Goal: Task Accomplishment & Management: Complete application form

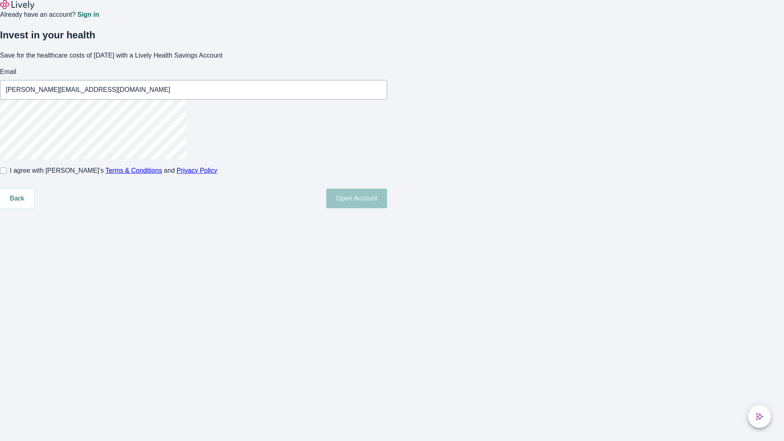
click at [7, 174] on input "I agree with Lively’s Terms & Conditions and Privacy Policy" at bounding box center [3, 170] width 7 height 7
checkbox input "true"
click at [387, 208] on button "Open Account" at bounding box center [356, 199] width 61 height 20
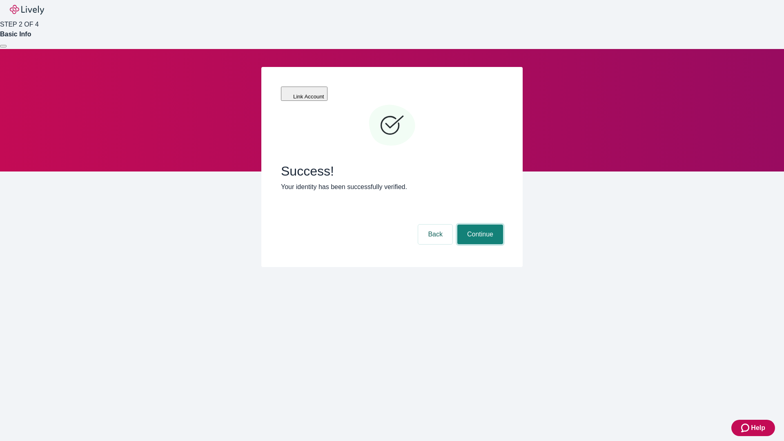
click at [479, 225] on button "Continue" at bounding box center [480, 235] width 46 height 20
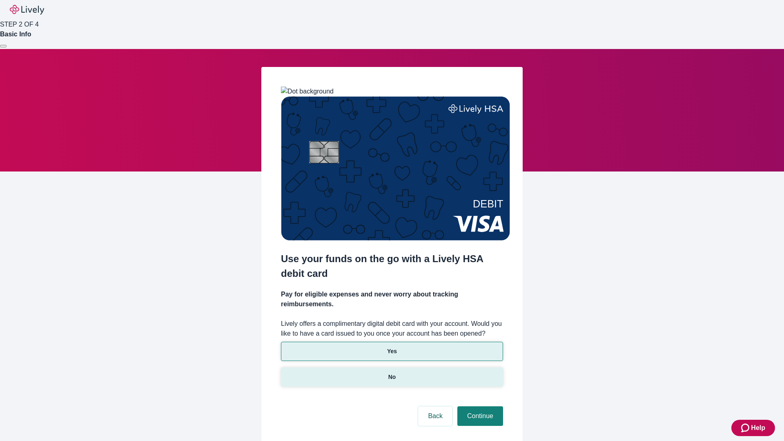
click at [392, 373] on p "No" at bounding box center [392, 377] width 8 height 9
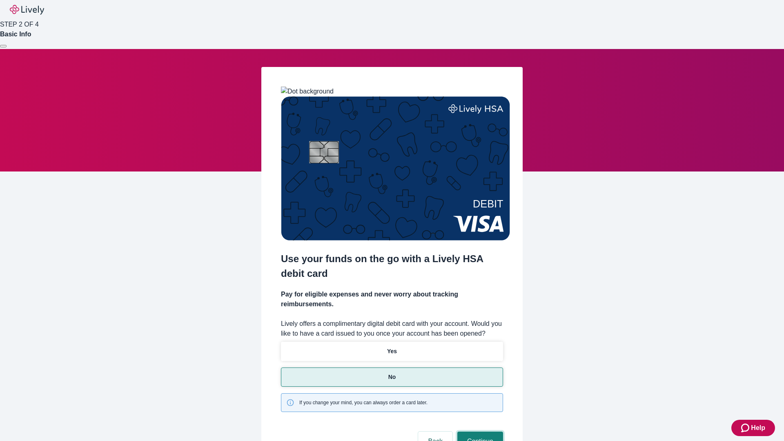
click at [479, 432] on button "Continue" at bounding box center [480, 442] width 46 height 20
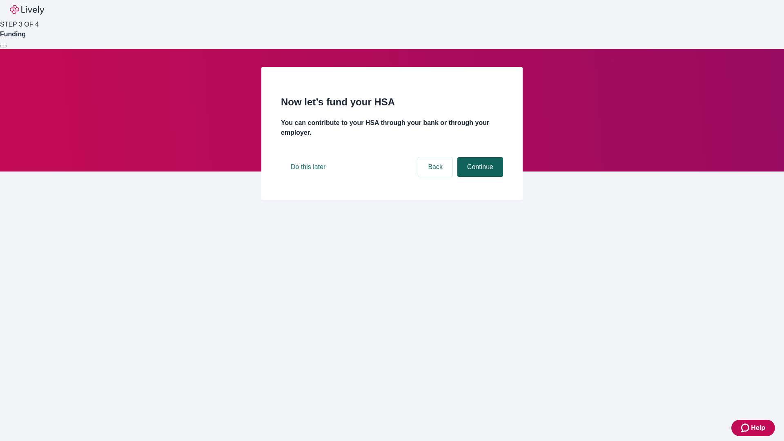
click at [479, 177] on button "Continue" at bounding box center [480, 167] width 46 height 20
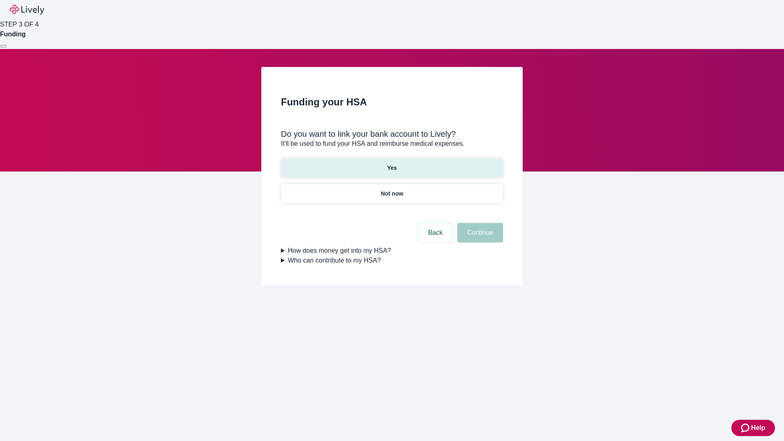
click at [392, 164] on p "Yes" at bounding box center [392, 168] width 10 height 9
click at [479, 223] on button "Continue" at bounding box center [480, 233] width 46 height 20
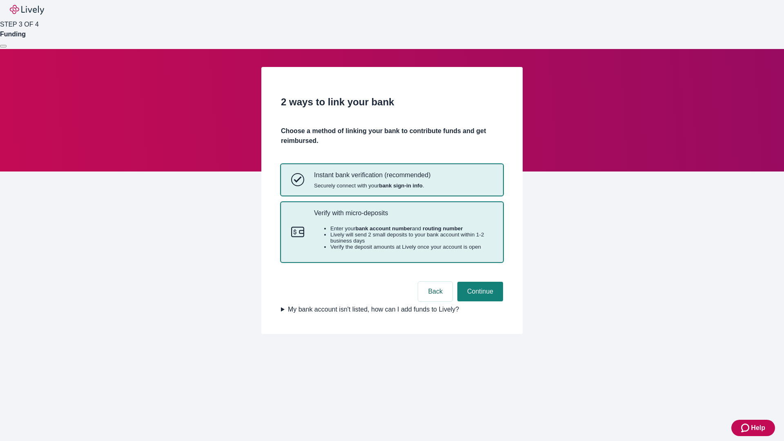
click at [403, 217] on p "Verify with micro-deposits" at bounding box center [403, 213] width 179 height 8
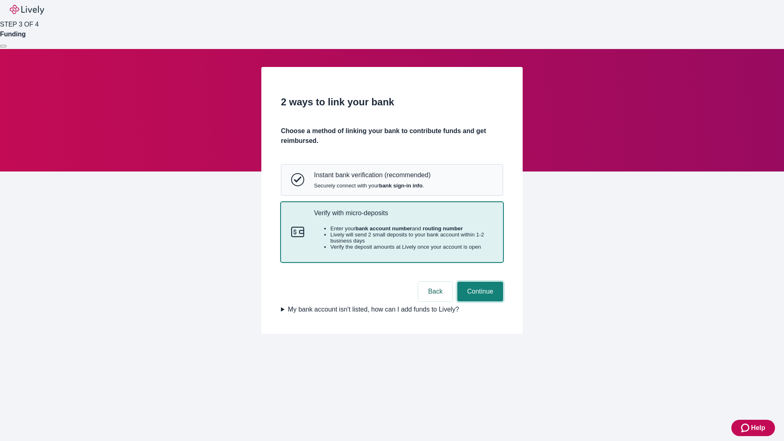
click at [479, 301] on button "Continue" at bounding box center [480, 292] width 46 height 20
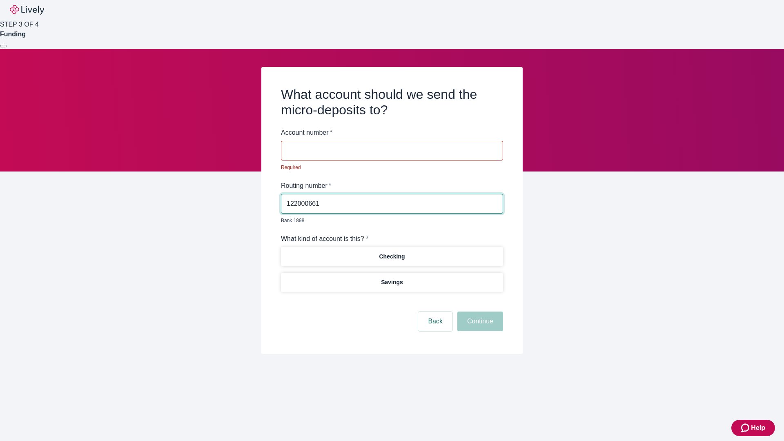
type input "122000661"
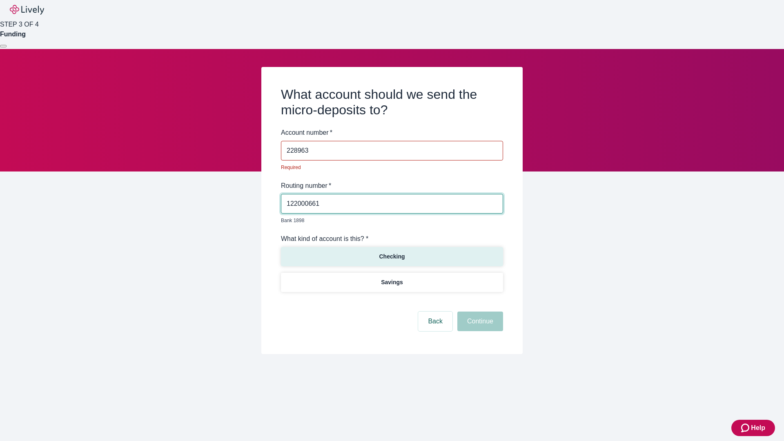
type input "228963"
click at [392, 252] on p "Checking" at bounding box center [392, 256] width 26 height 9
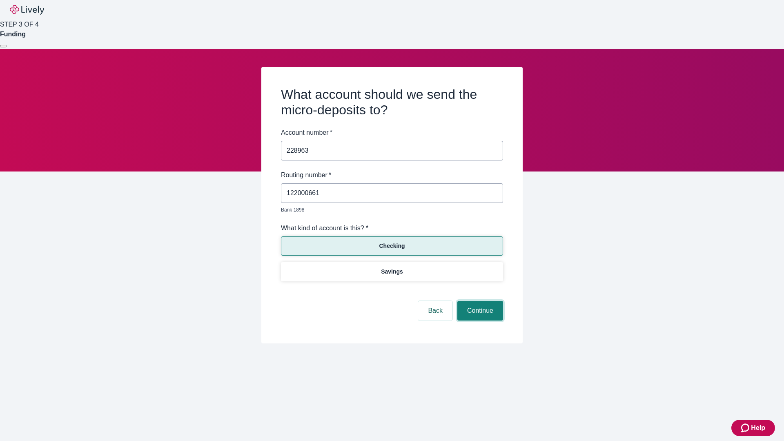
click at [479, 301] on button "Continue" at bounding box center [480, 311] width 46 height 20
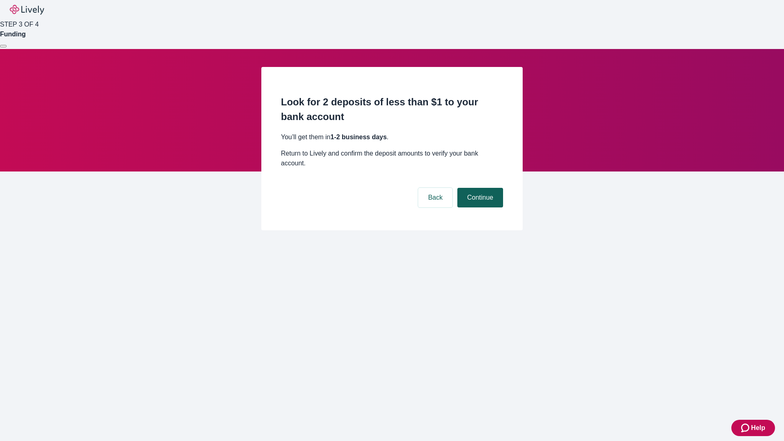
click at [479, 188] on button "Continue" at bounding box center [480, 198] width 46 height 20
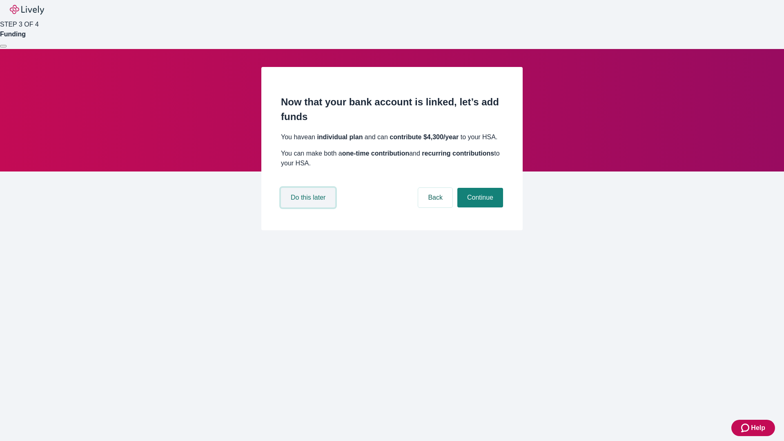
click at [309, 207] on button "Do this later" at bounding box center [308, 198] width 54 height 20
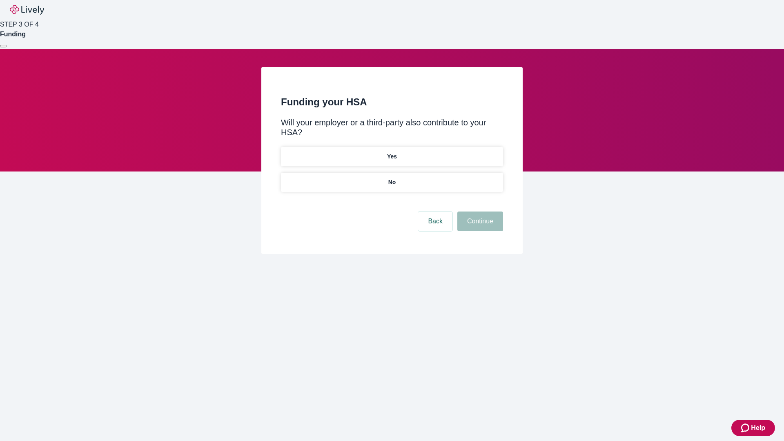
click at [392, 178] on p "No" at bounding box center [392, 182] width 8 height 9
click at [479, 212] on button "Continue" at bounding box center [480, 222] width 46 height 20
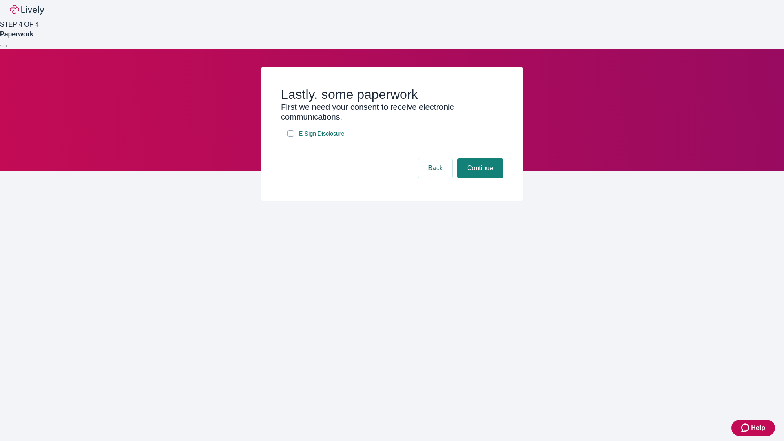
click at [291, 137] on input "E-Sign Disclosure" at bounding box center [290, 133] width 7 height 7
checkbox input "true"
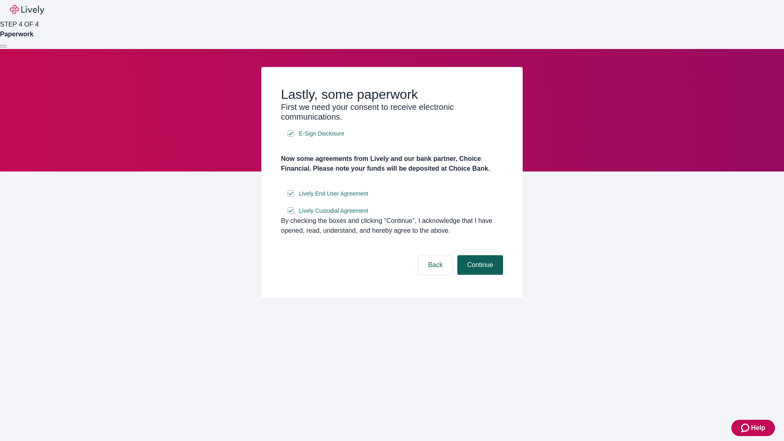
click at [479, 275] on button "Continue" at bounding box center [480, 265] width 46 height 20
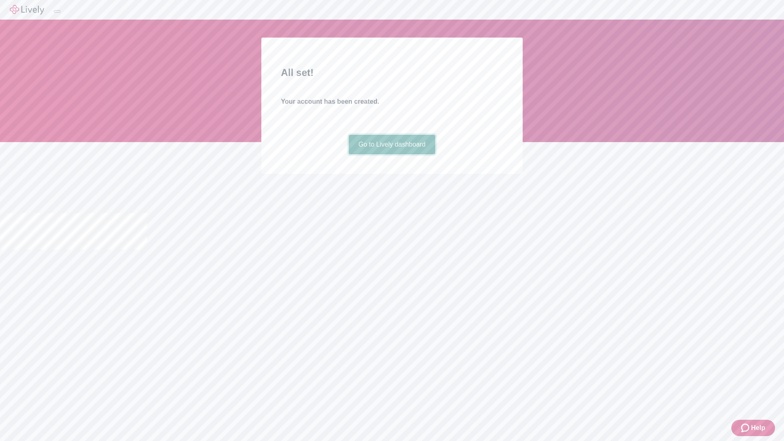
click at [392, 154] on link "Go to Lively dashboard" at bounding box center [392, 145] width 87 height 20
